Goal: Task Accomplishment & Management: Manage account settings

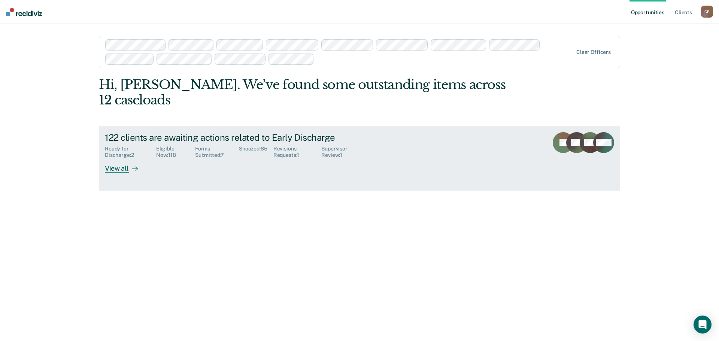
click at [116, 158] on div "View all" at bounding box center [126, 165] width 42 height 15
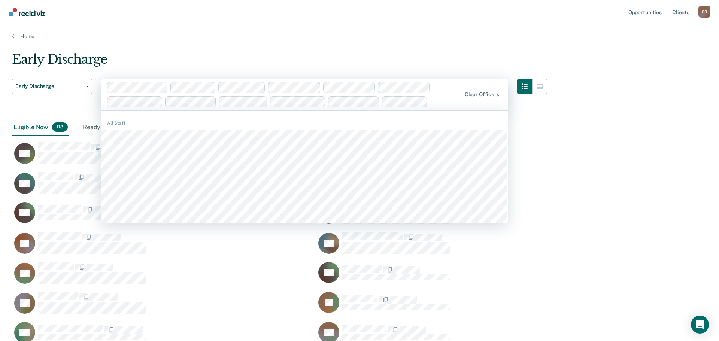
scroll to position [1852, 690]
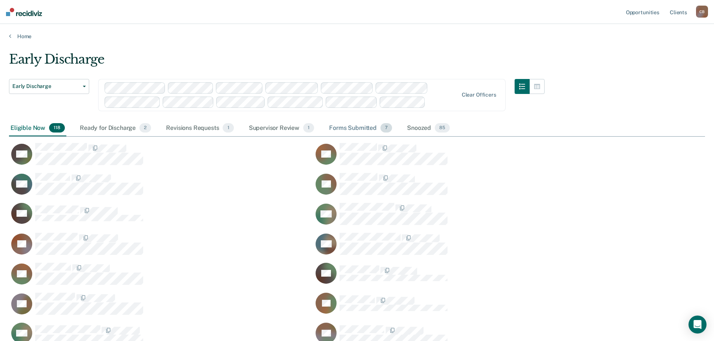
click at [338, 128] on div "Forms Submitted 7" at bounding box center [360, 128] width 66 height 16
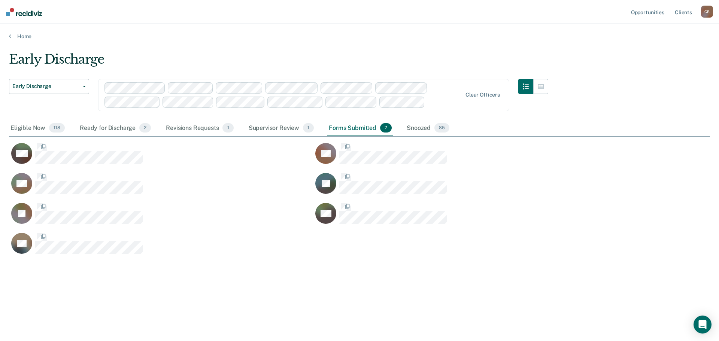
scroll to position [6, 6]
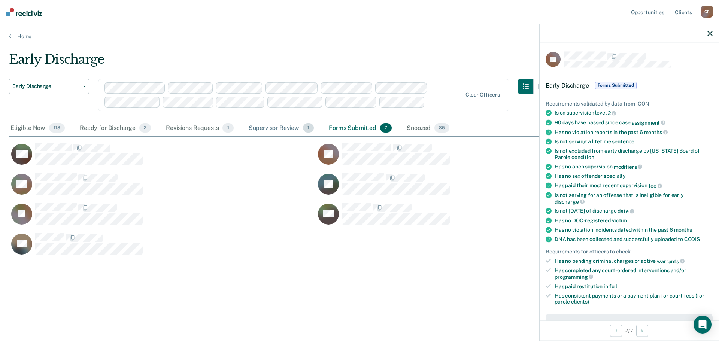
click at [268, 128] on div "Supervisor Review 1" at bounding box center [281, 128] width 69 height 16
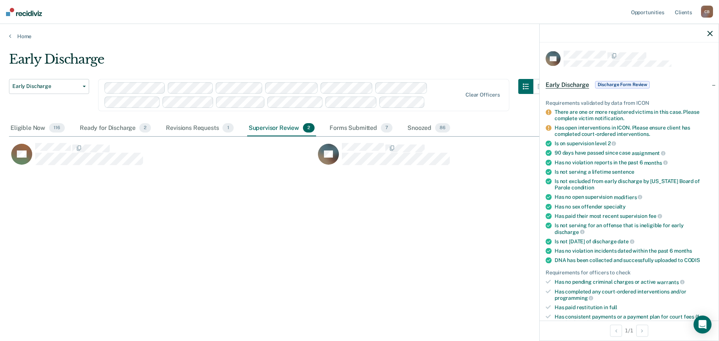
scroll to position [0, 0]
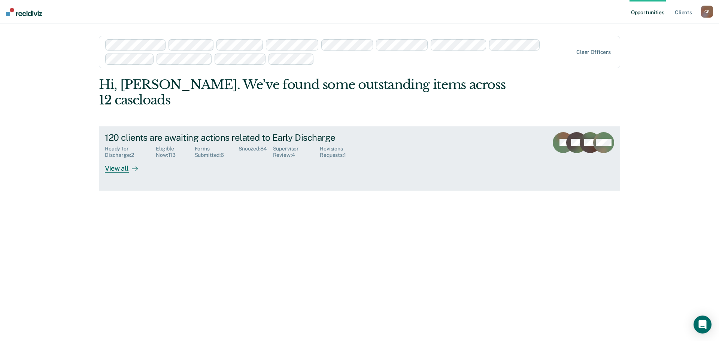
click at [280, 146] on div "Supervisor Review : 4" at bounding box center [296, 152] width 47 height 13
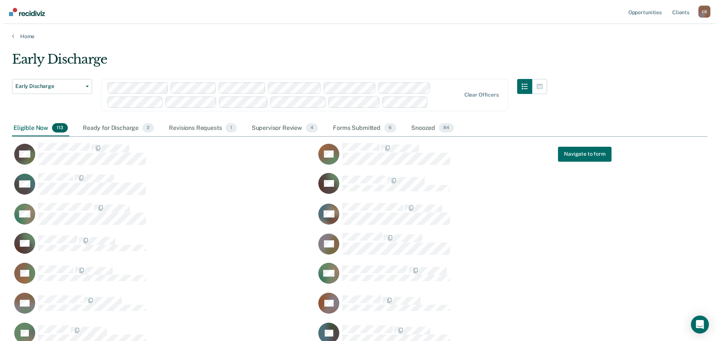
scroll to position [1792, 690]
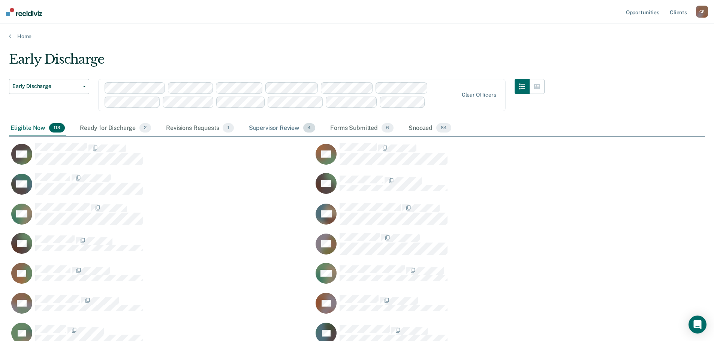
click at [286, 129] on div "Supervisor Review 4" at bounding box center [282, 128] width 70 height 16
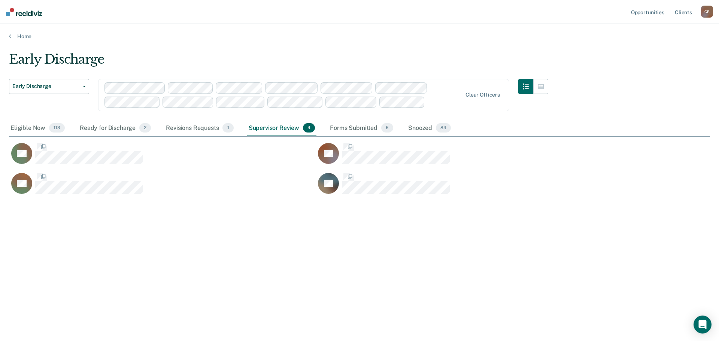
scroll to position [6, 6]
